Goal: Check status: Check status

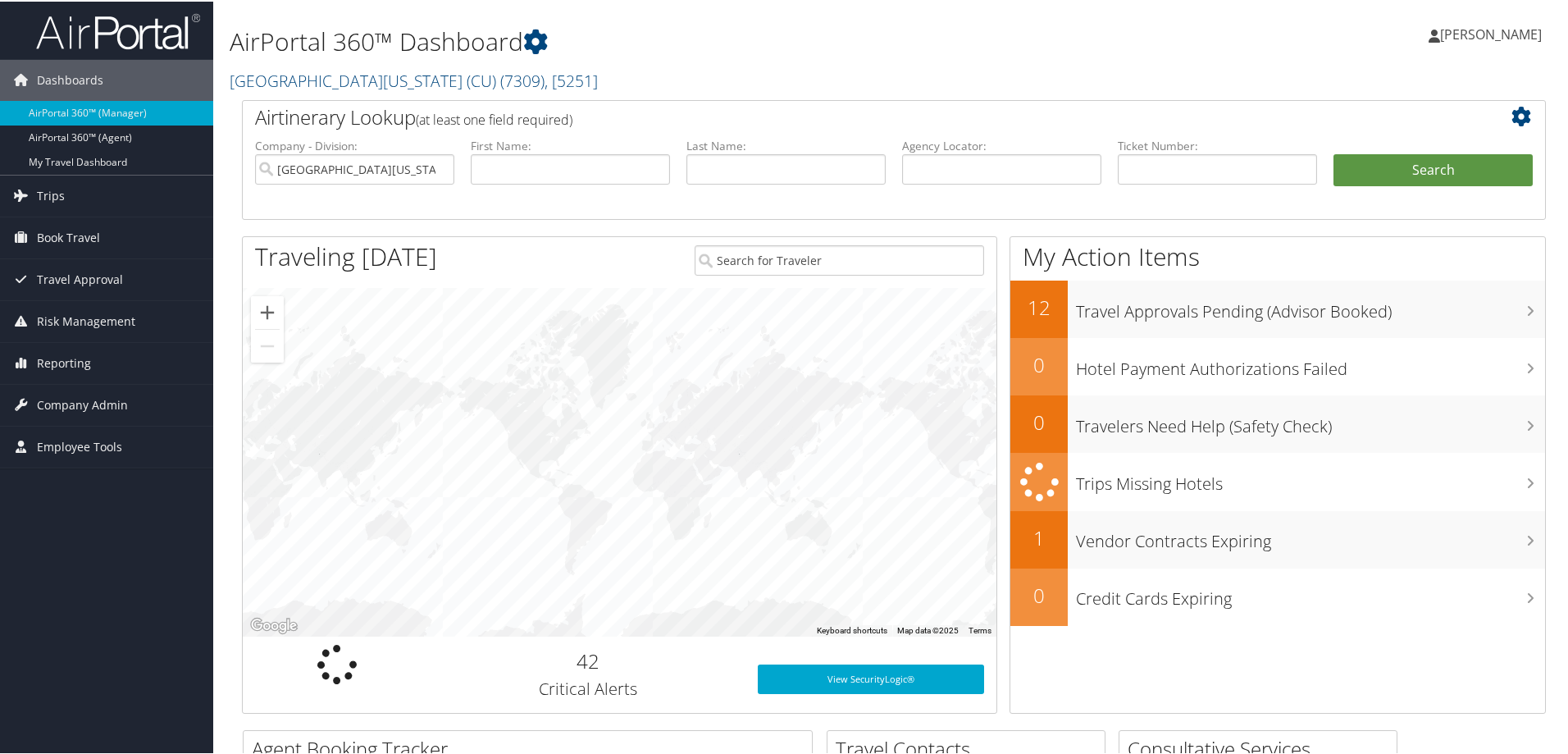
click at [1349, 68] on div "Michele Whisenton Michele Whisenton My Settings Travel Agency Contacts Log Cons…" at bounding box center [1312, 40] width 525 height 64
click at [982, 160] on input "text" at bounding box center [1001, 168] width 199 height 30
paste input "DD0S9X"
type input "DD0S9X"
click at [1413, 163] on button "Search" at bounding box center [1433, 170] width 199 height 33
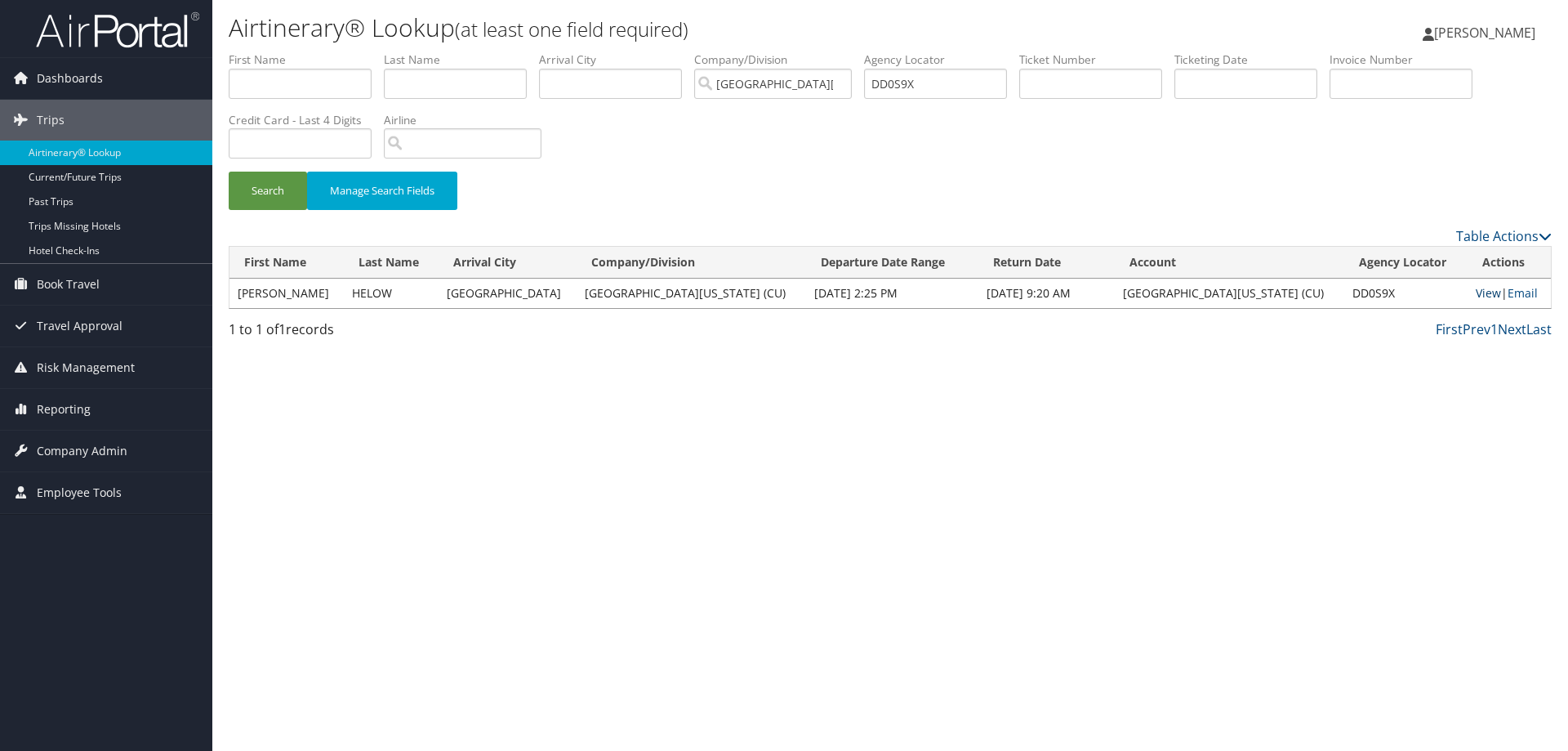
click at [1475, 290] on link "View" at bounding box center [1488, 293] width 26 height 16
click at [278, 184] on button "Search" at bounding box center [267, 191] width 78 height 39
click at [1475, 297] on link "View" at bounding box center [1488, 293] width 26 height 16
click at [903, 79] on input "DD0S9X" at bounding box center [936, 84] width 143 height 30
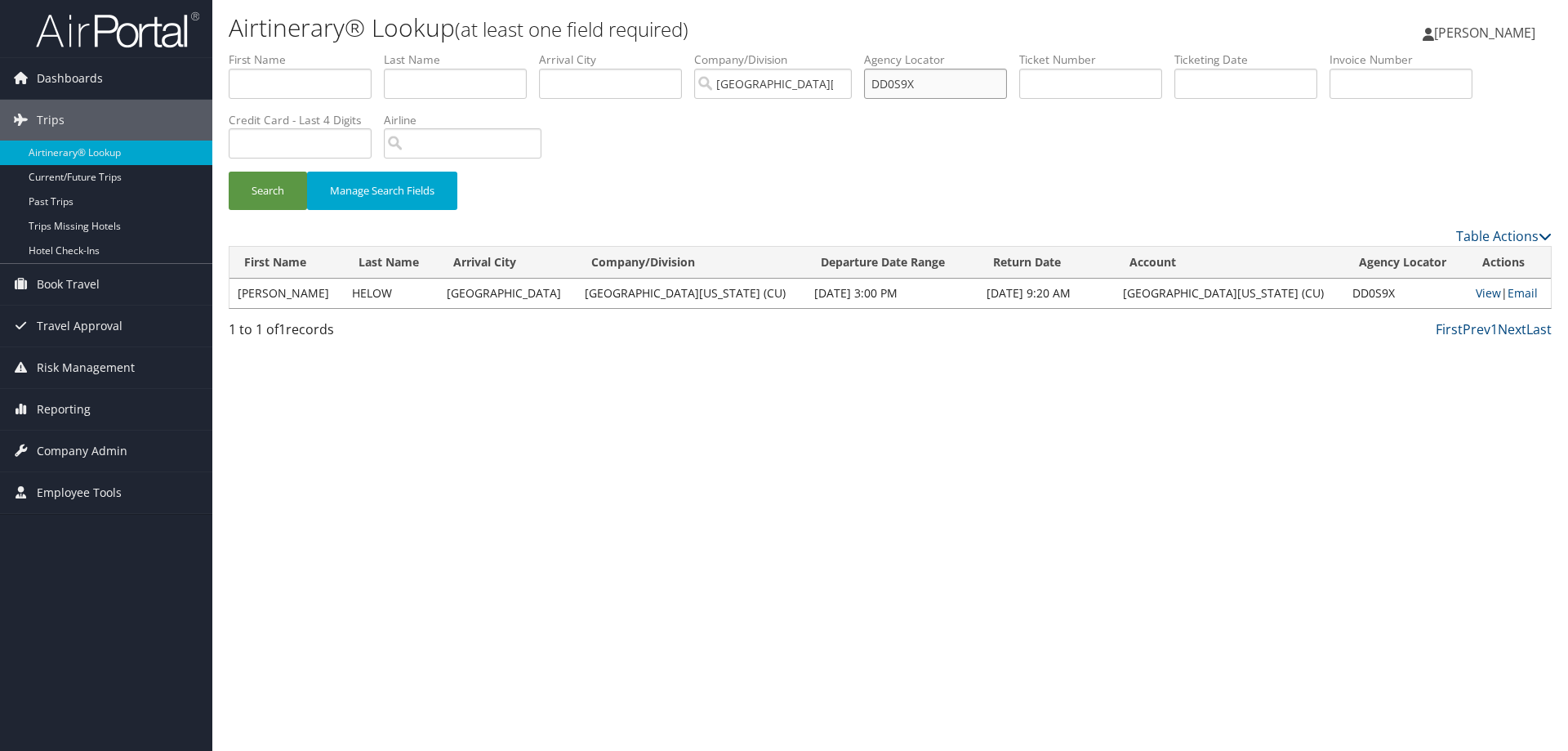
paste input "L5Q7K"
type input "DL5Q7K"
click at [263, 192] on button "Search" at bounding box center [267, 191] width 78 height 39
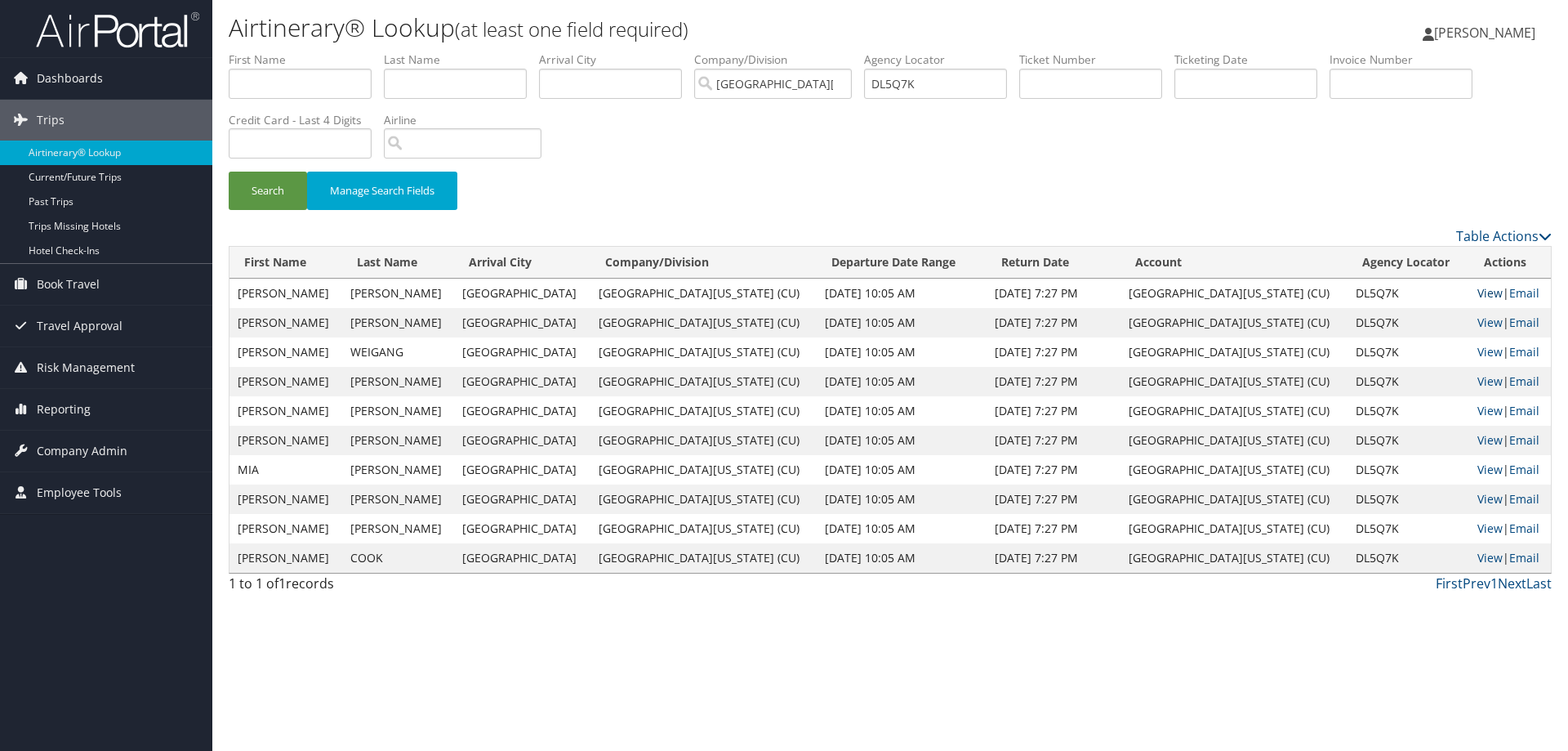
click at [1477, 292] on link "View" at bounding box center [1490, 293] width 26 height 16
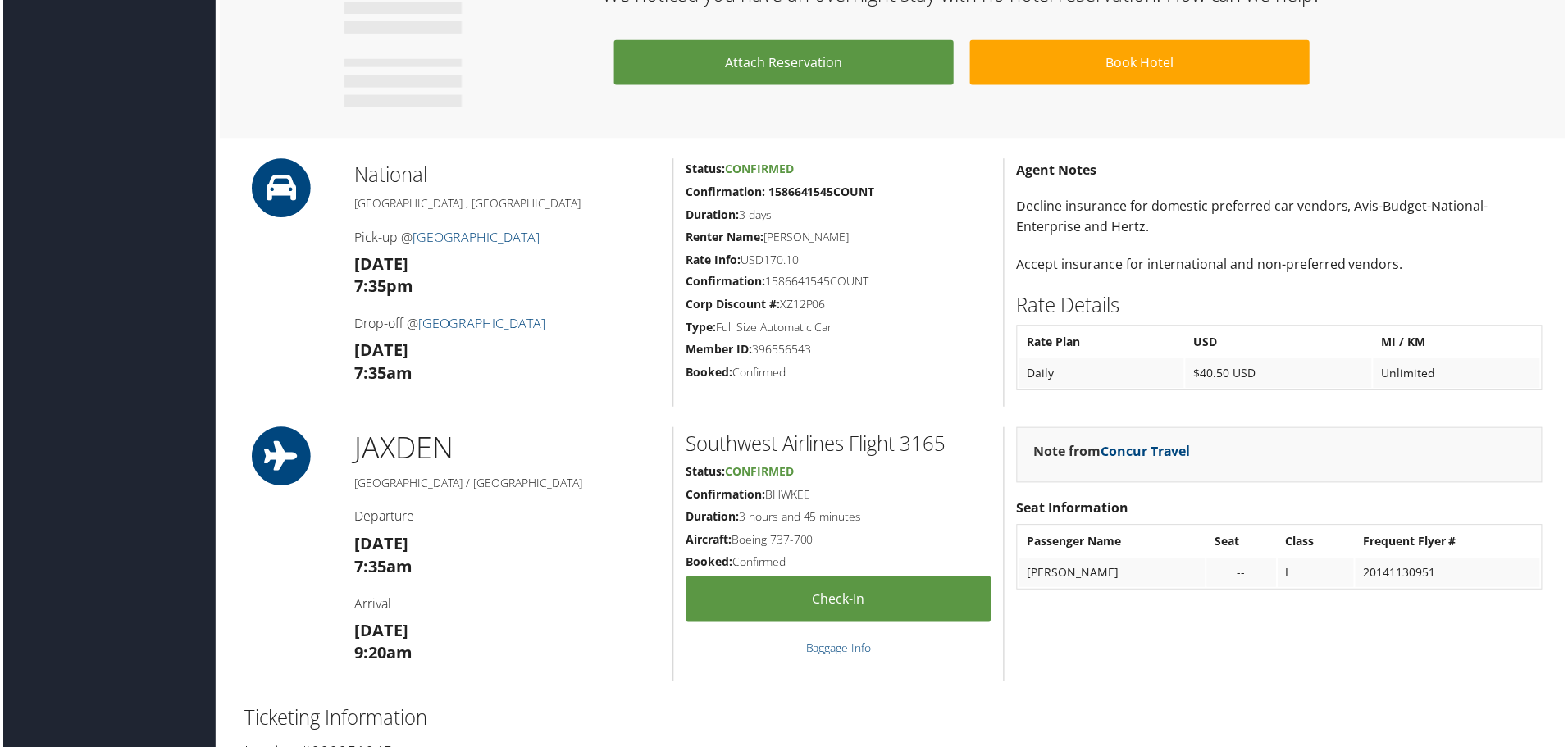
scroll to position [1640, 0]
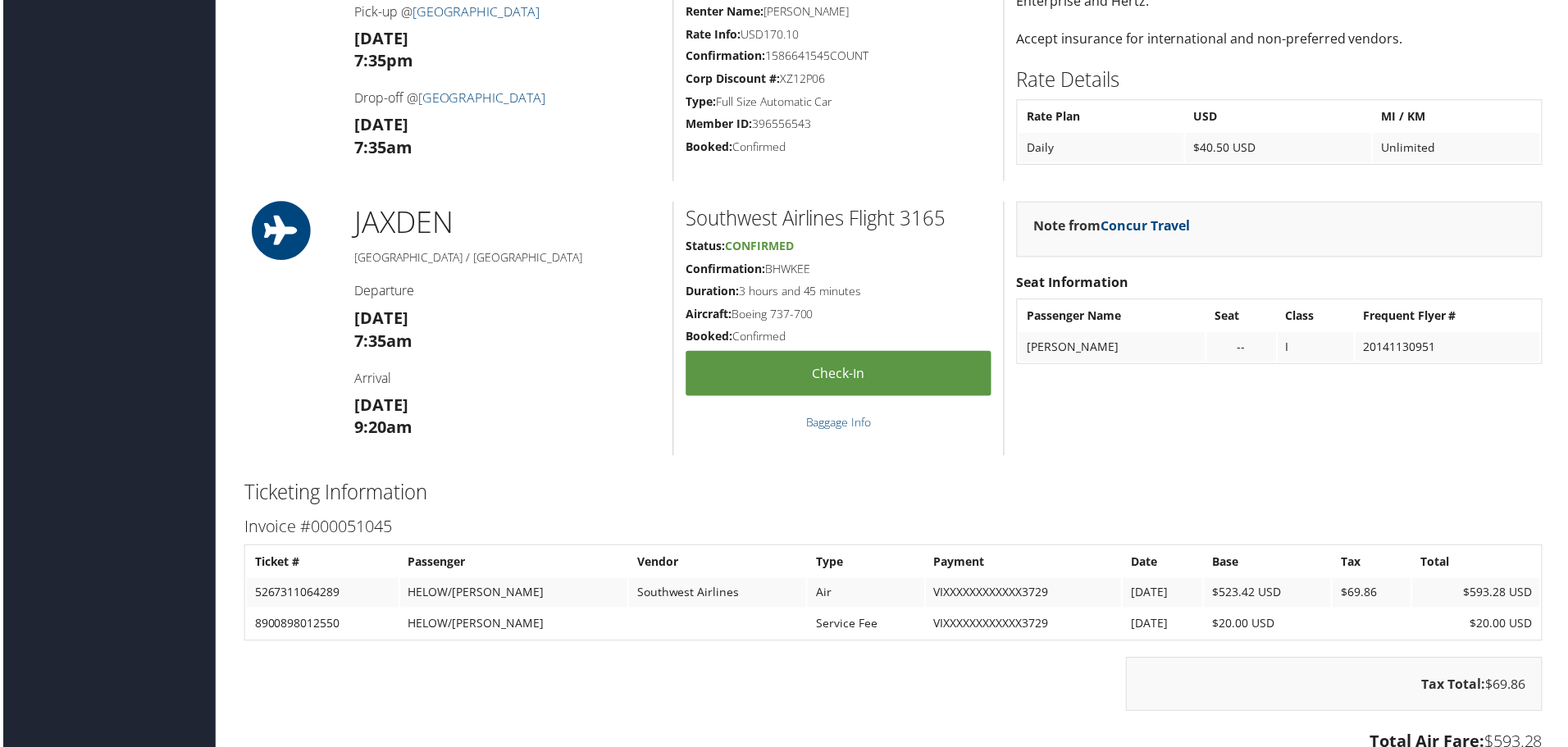
scroll to position [1148, 0]
